Goal: Find specific page/section: Find specific page/section

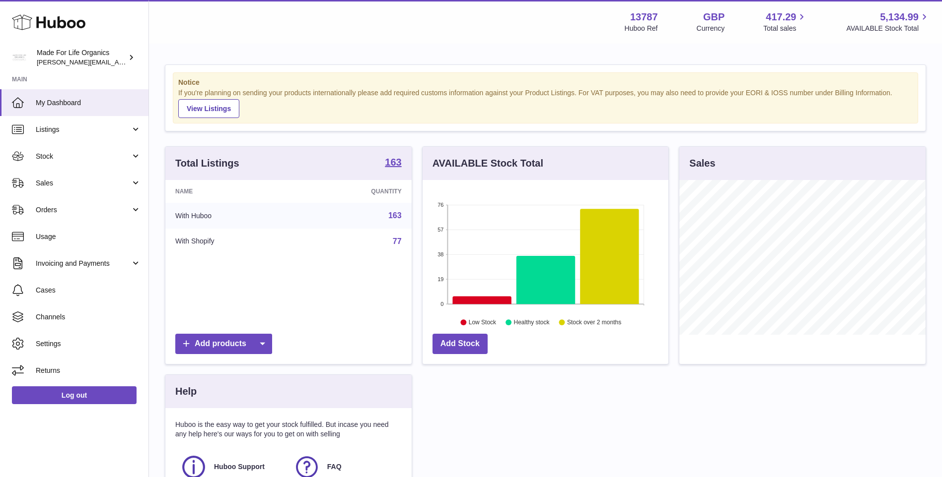
scroll to position [155, 246]
drag, startPoint x: 51, startPoint y: 183, endPoint x: 54, endPoint y: 175, distance: 8.5
click at [51, 183] on span "Sales" at bounding box center [83, 183] width 95 height 9
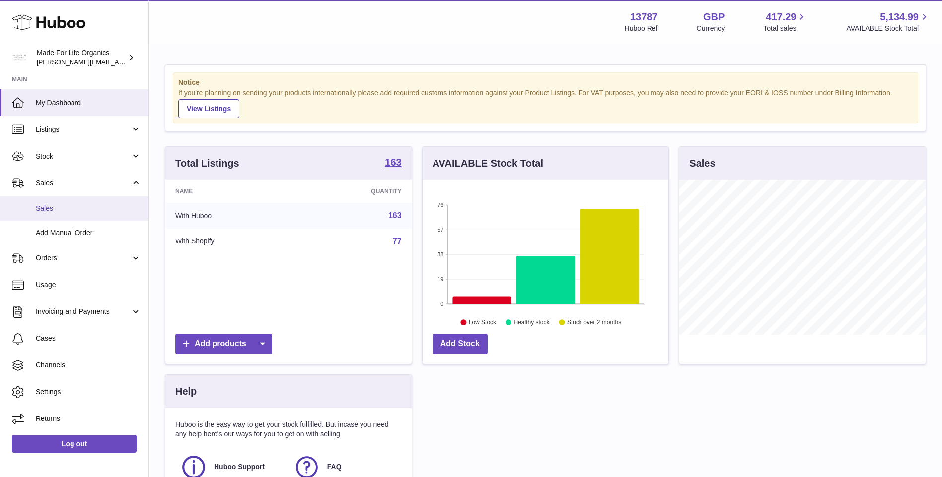
drag, startPoint x: 40, startPoint y: 209, endPoint x: 50, endPoint y: 202, distance: 12.8
click at [40, 209] on span "Sales" at bounding box center [88, 208] width 105 height 9
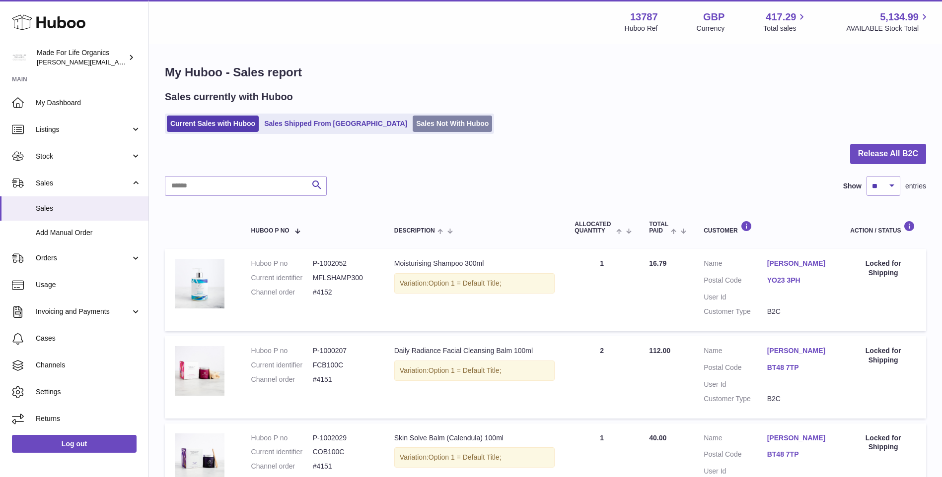
click at [412, 123] on link "Sales Not With Huboo" at bounding box center [451, 124] width 79 height 16
